Goal: Transaction & Acquisition: Book appointment/travel/reservation

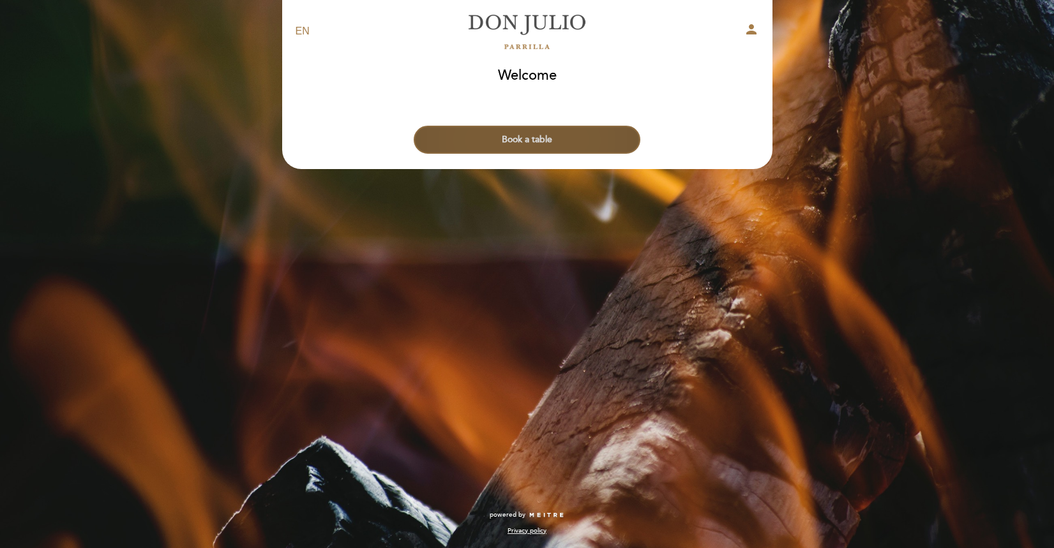
click at [516, 145] on button "Book a table" at bounding box center [527, 140] width 227 height 28
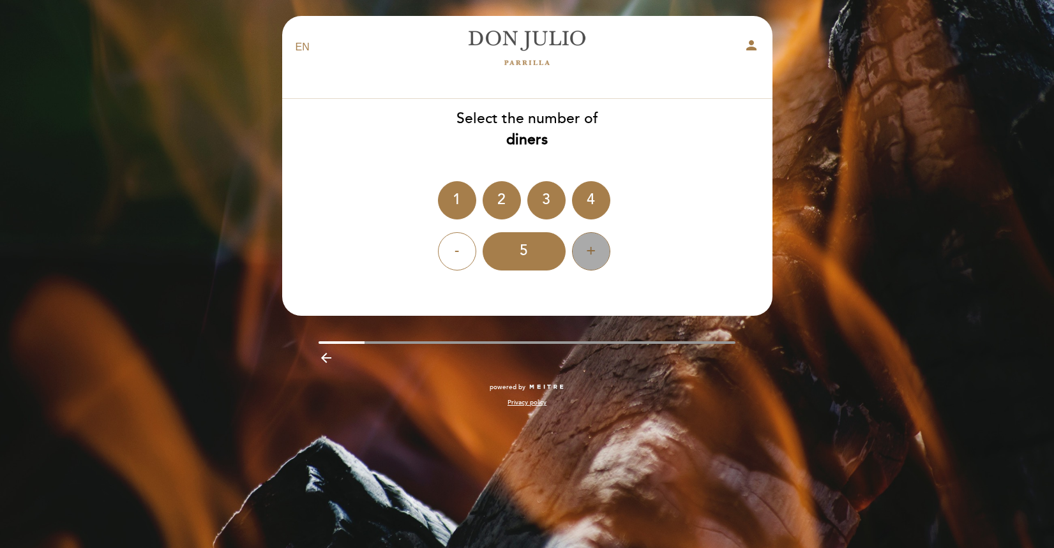
click at [587, 256] on div "+" at bounding box center [591, 251] width 38 height 38
click at [591, 202] on div "4" at bounding box center [591, 200] width 38 height 38
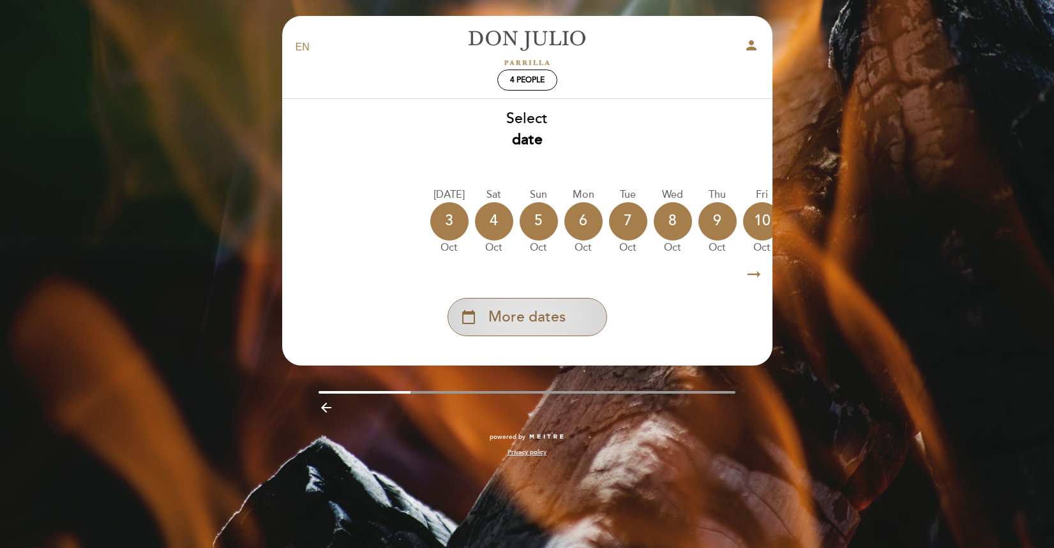
click at [557, 319] on span "More dates" at bounding box center [526, 317] width 77 height 21
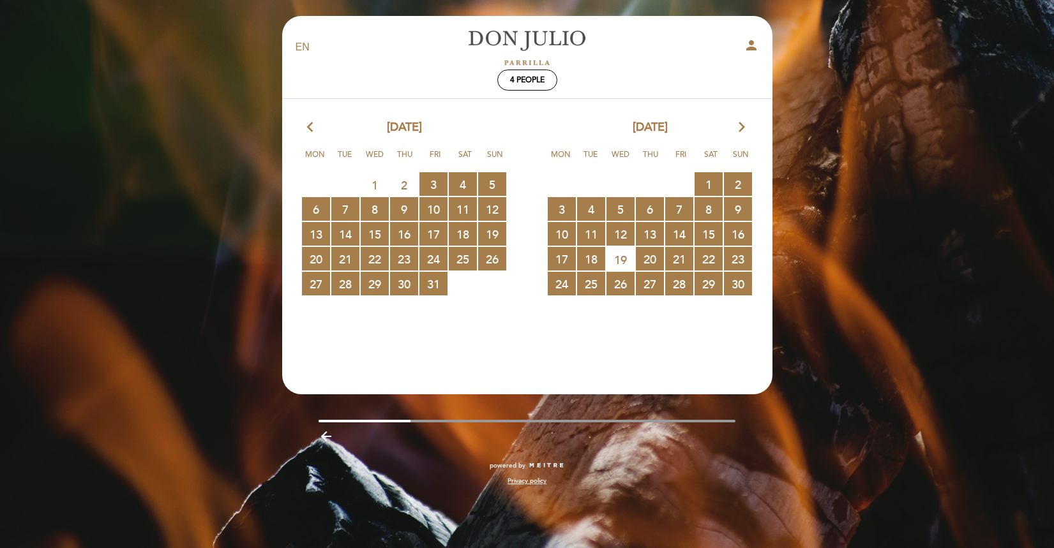
click at [743, 126] on icon "arrow_forward_ios" at bounding box center [741, 127] width 11 height 17
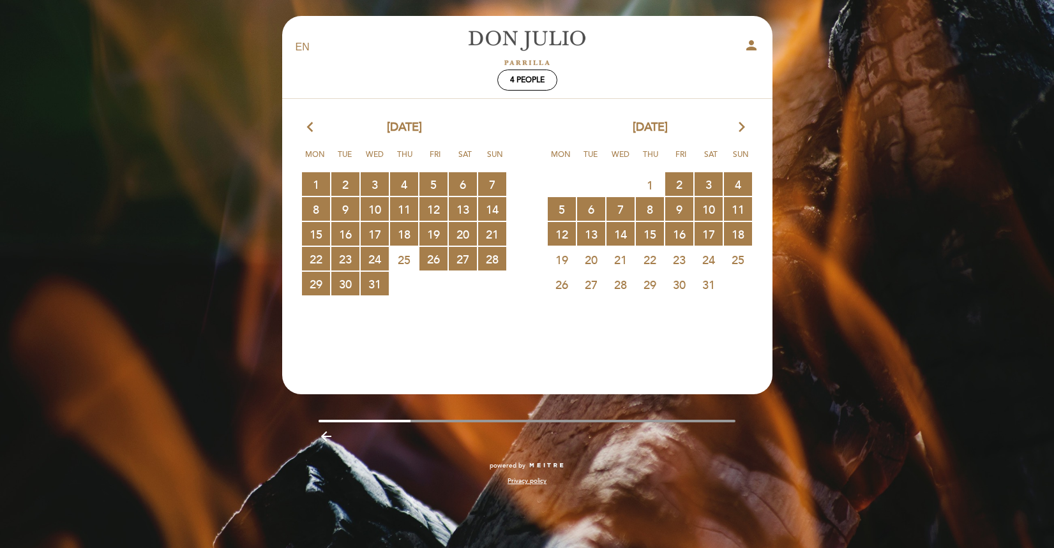
click at [739, 130] on icon "arrow_forward_ios" at bounding box center [741, 127] width 11 height 17
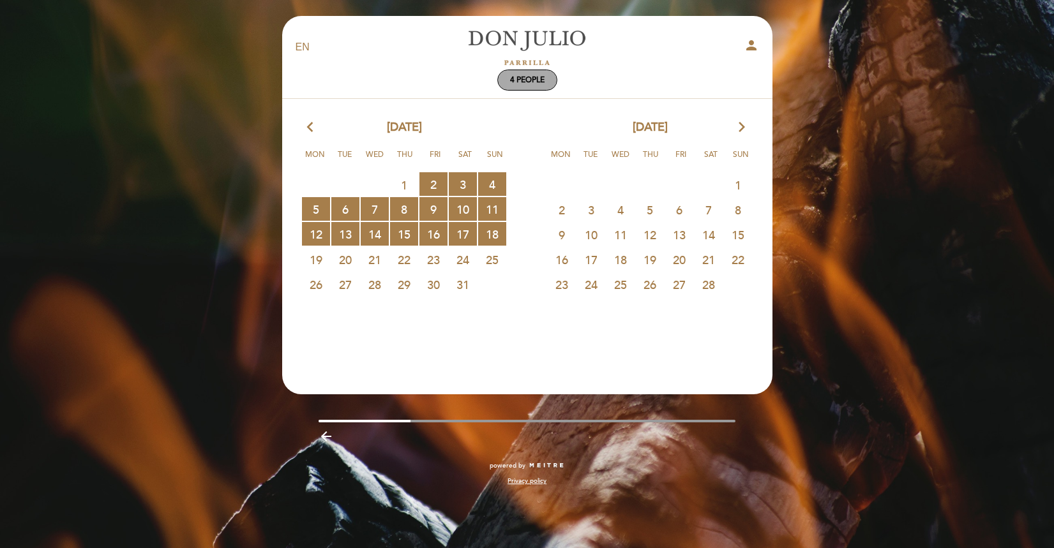
click at [527, 72] on div "4 people" at bounding box center [527, 80] width 59 height 20
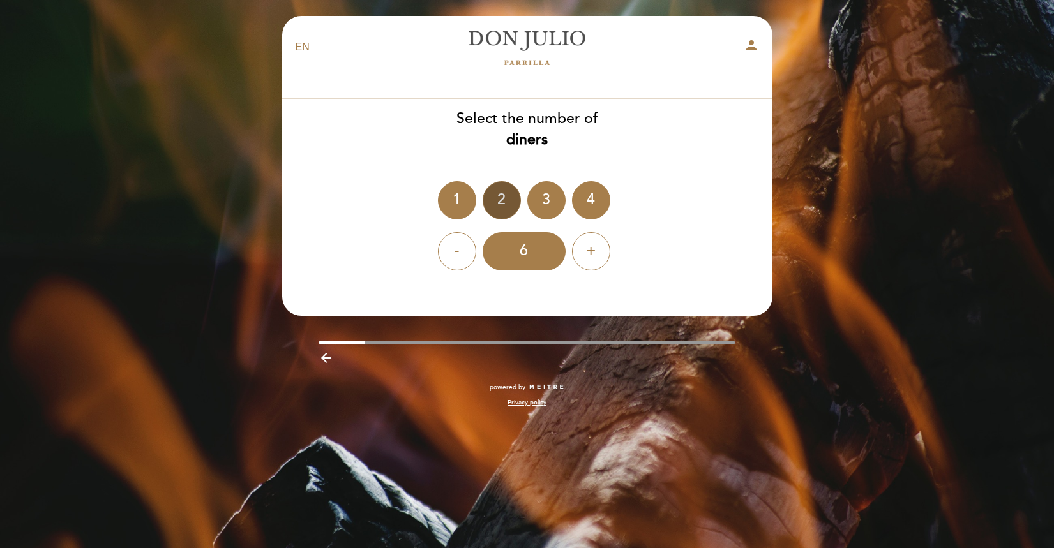
click at [497, 201] on div "2" at bounding box center [502, 200] width 38 height 38
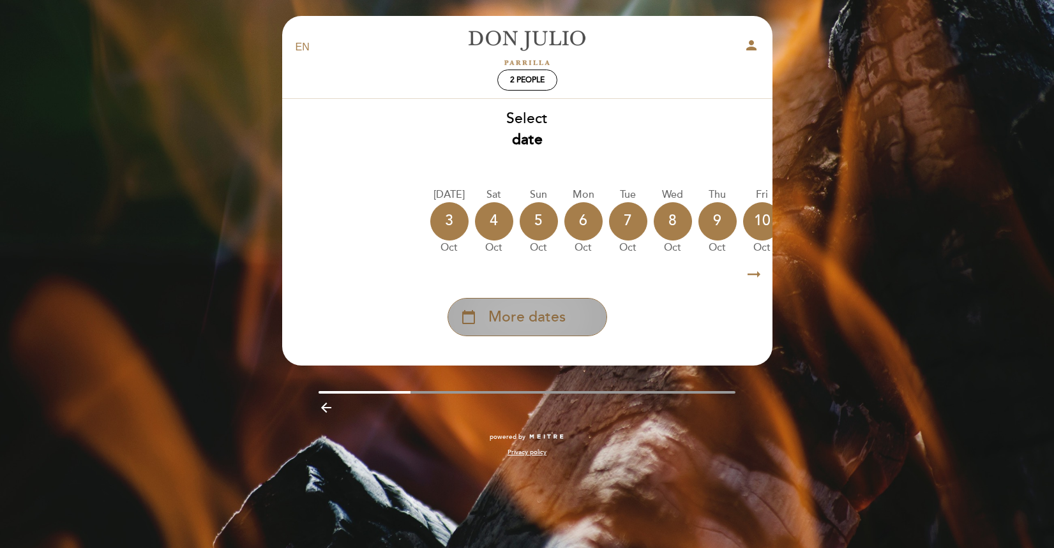
click at [536, 305] on div "calendar_today More dates" at bounding box center [528, 317] width 160 height 38
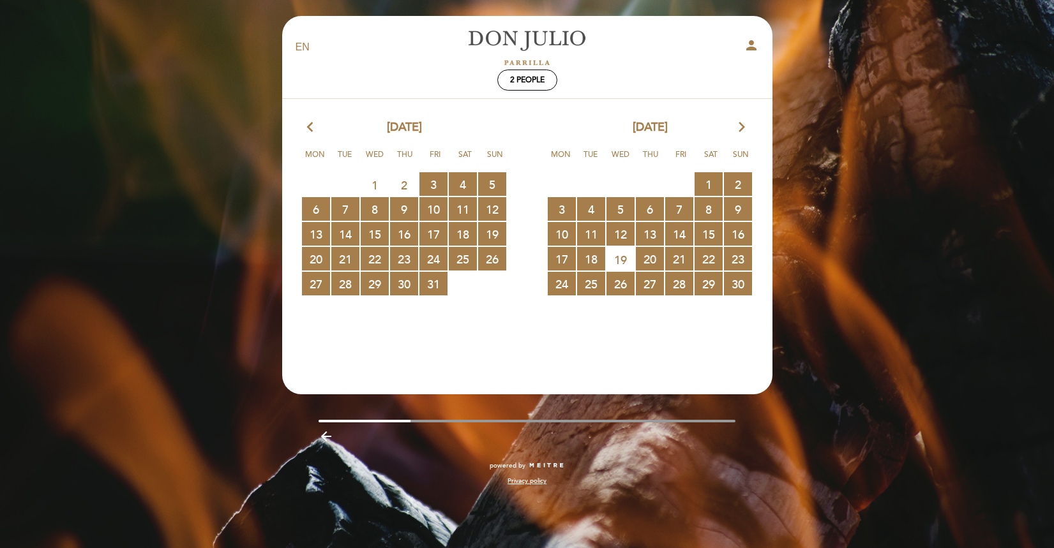
click at [736, 128] on icon "arrow_forward_ios" at bounding box center [741, 127] width 11 height 17
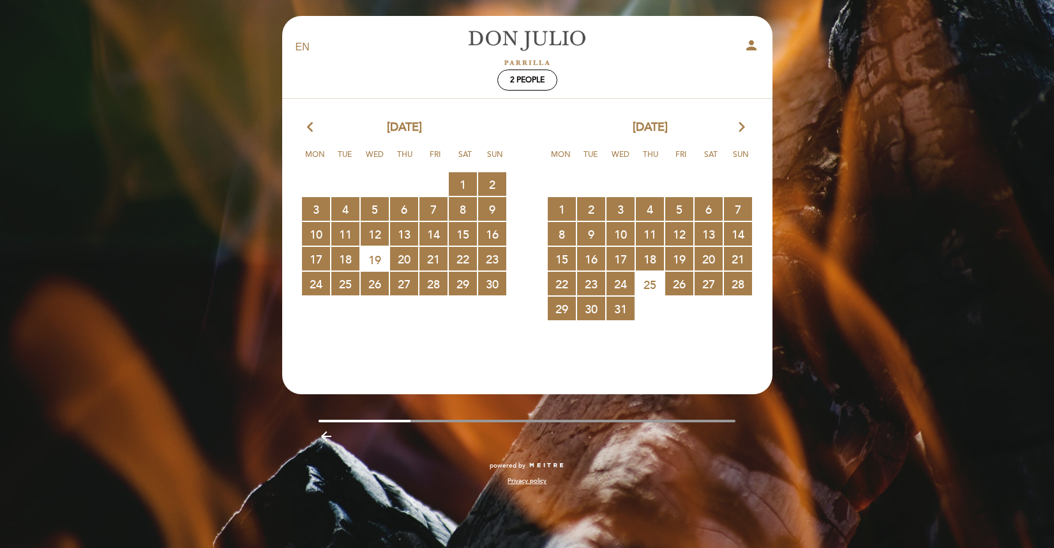
click at [736, 128] on icon "arrow_forward_ios" at bounding box center [741, 127] width 11 height 17
